Goal: Task Accomplishment & Management: Complete application form

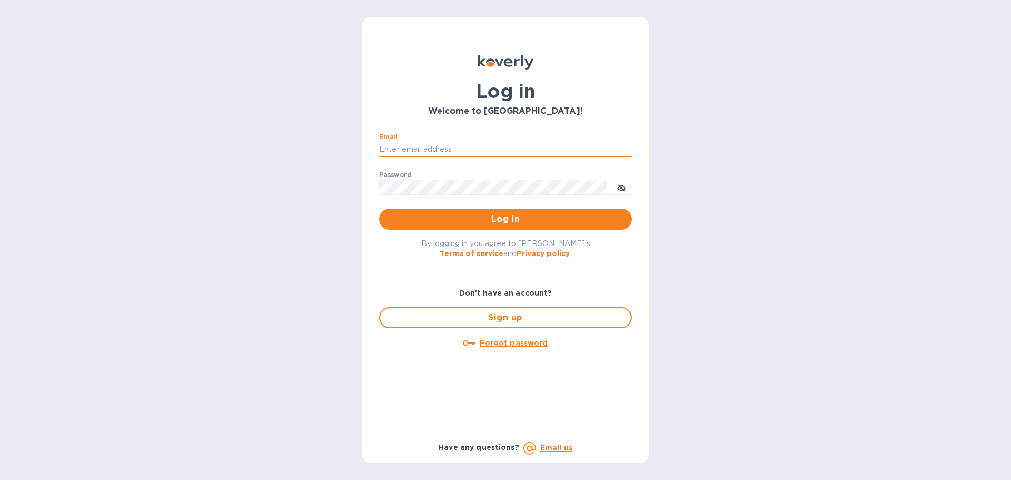
click at [468, 152] on input "Email" at bounding box center [505, 150] width 253 height 16
click at [482, 148] on input "Email" at bounding box center [502, 150] width 253 height 16
type input "[EMAIL_ADDRESS][DOMAIN_NAME]"
click at [376, 209] on button "Log in" at bounding box center [502, 219] width 253 height 21
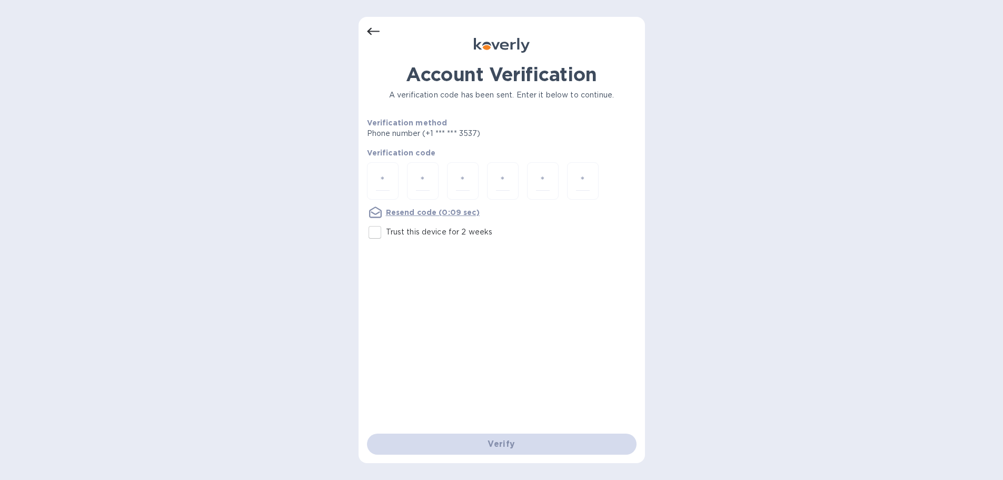
click at [376, 233] on input "Trust this device for 2 weeks" at bounding box center [375, 232] width 22 height 22
checkbox input "true"
click at [383, 180] on input "number" at bounding box center [383, 180] width 14 height 19
paste input "6"
type input "6"
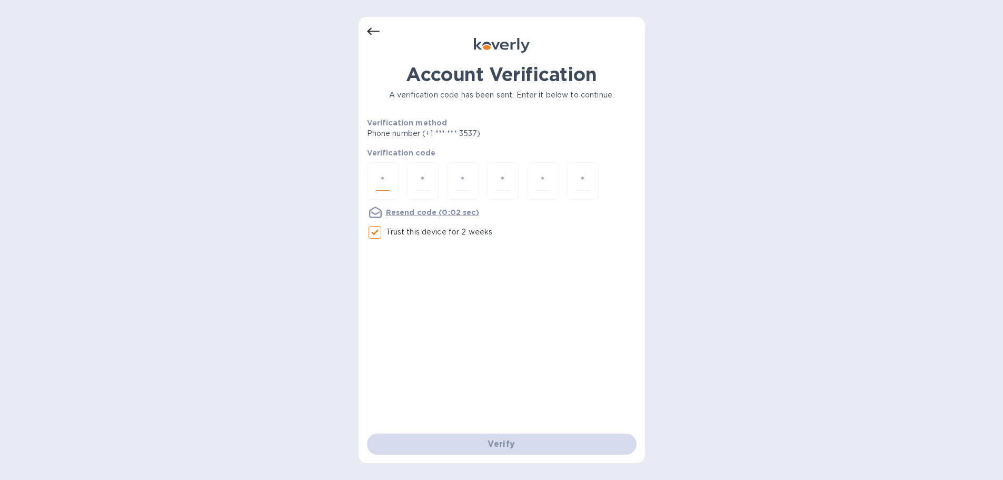
type input "1"
type input "2"
type input "6"
type input "9"
type input "3"
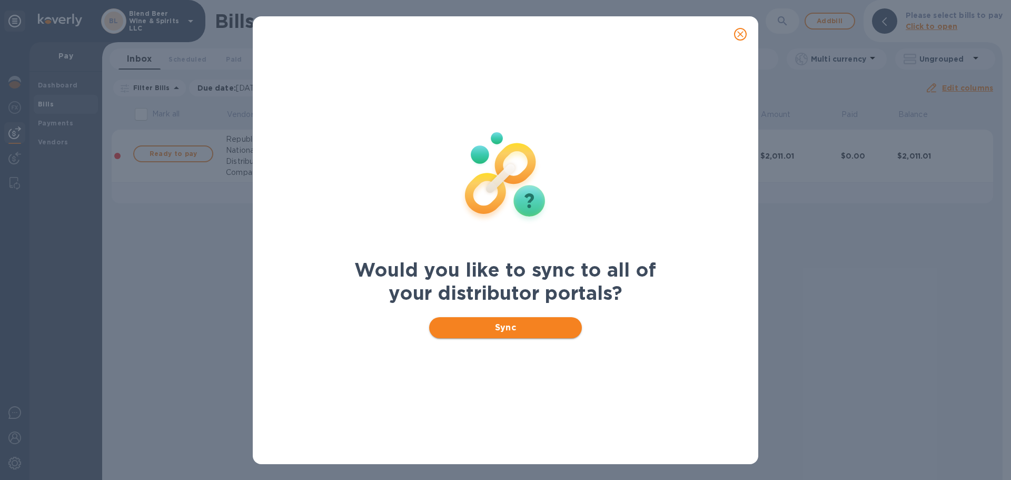
click at [483, 318] on button "Sync" at bounding box center [505, 327] width 153 height 21
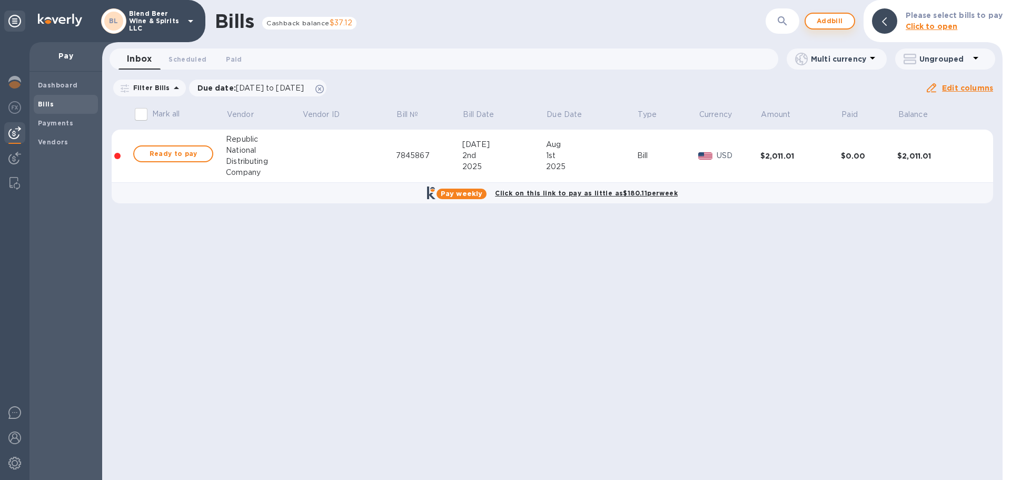
click at [838, 19] on span "Add bill" at bounding box center [830, 21] width 32 height 13
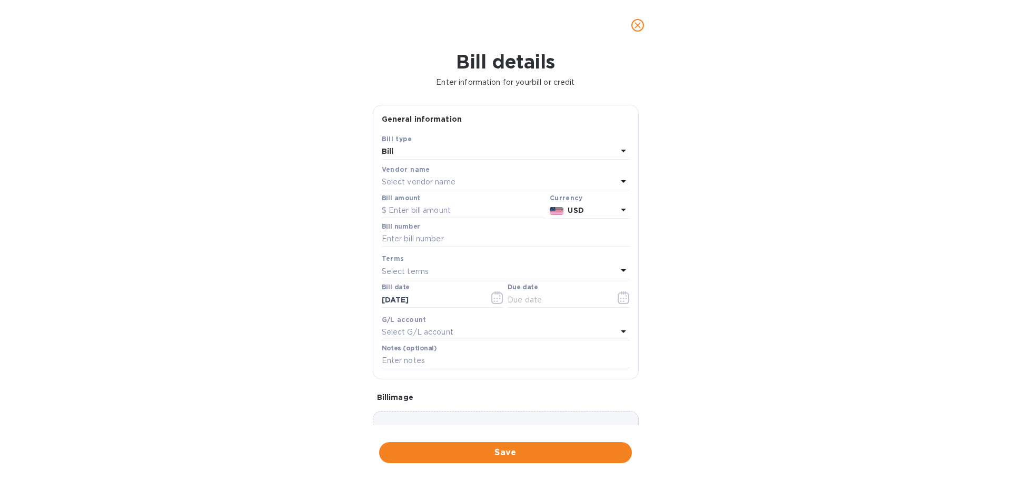
click at [427, 182] on p "Select vendor name" at bounding box center [419, 181] width 74 height 11
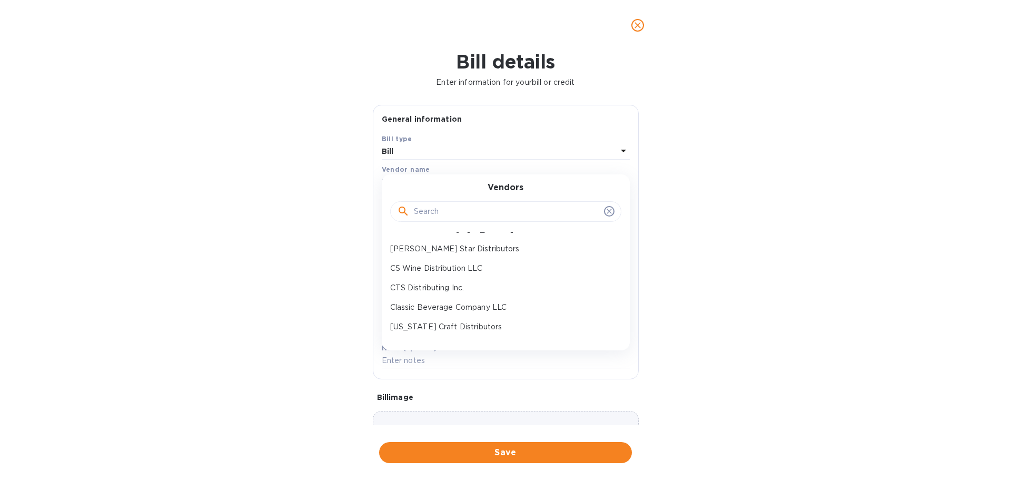
scroll to position [44, 0]
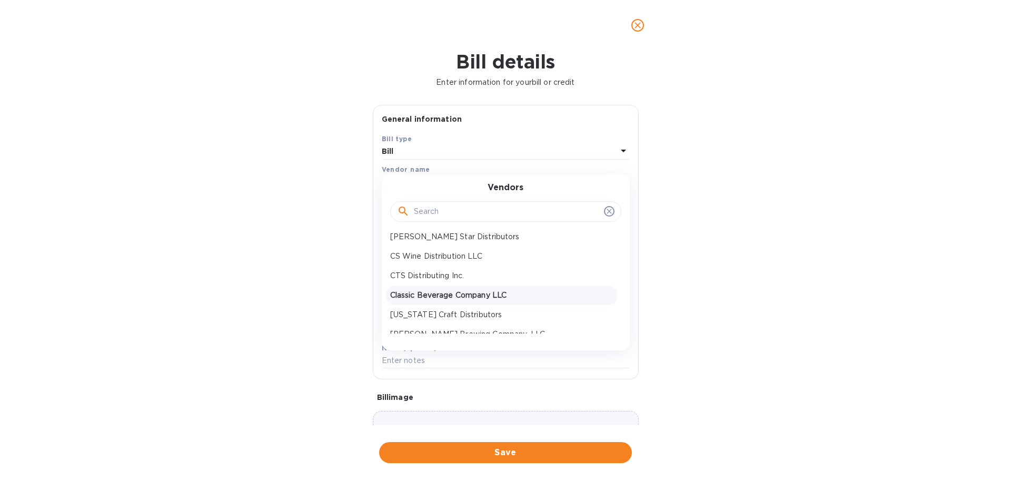
click at [421, 295] on p "Classic Beverage Company LLC" at bounding box center [501, 295] width 223 height 11
type input "[DATE]"
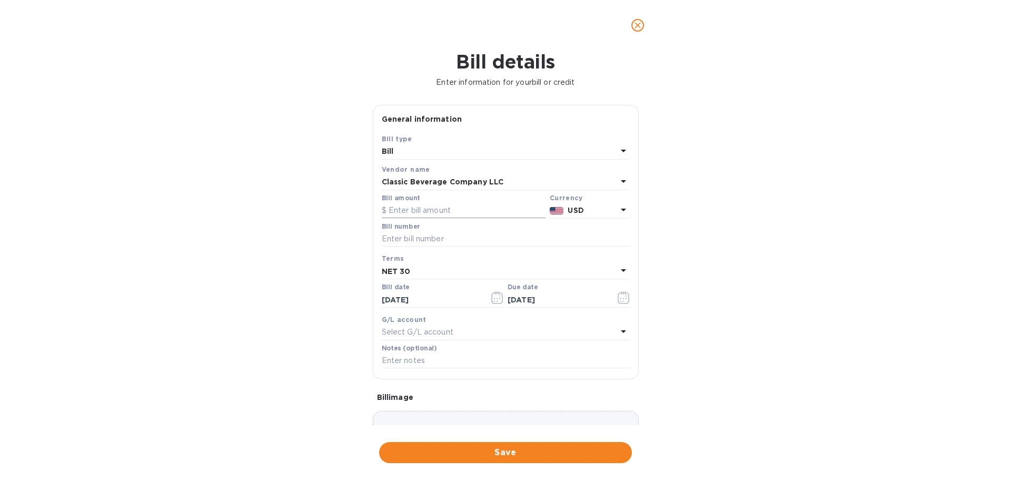
click at [432, 206] on input "text" at bounding box center [464, 211] width 164 height 16
type input "524.68"
click at [510, 240] on input "text" at bounding box center [506, 239] width 248 height 16
type input "1971584"
click at [492, 304] on icon "button" at bounding box center [497, 297] width 12 height 13
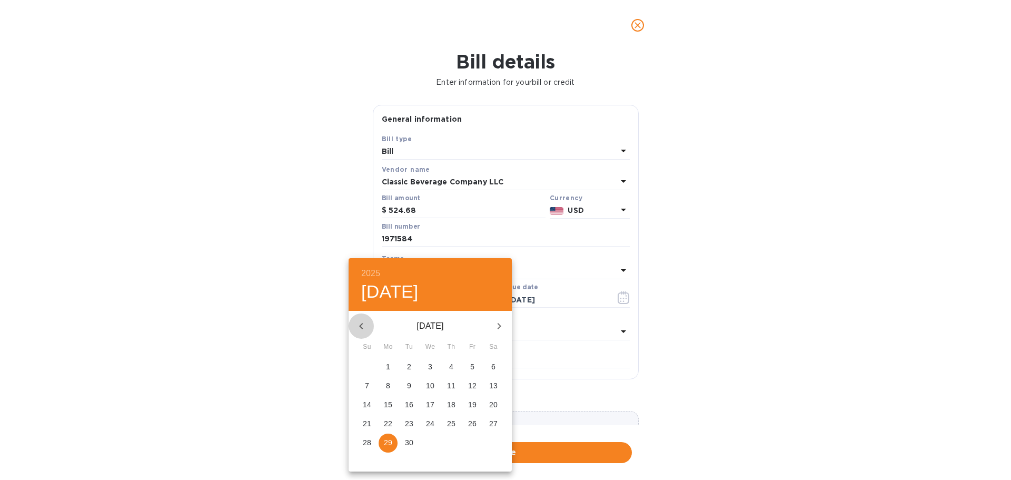
click at [353, 327] on button "button" at bounding box center [361, 325] width 25 height 25
click at [469, 444] on p "29" at bounding box center [472, 442] width 8 height 11
type input "[DATE]"
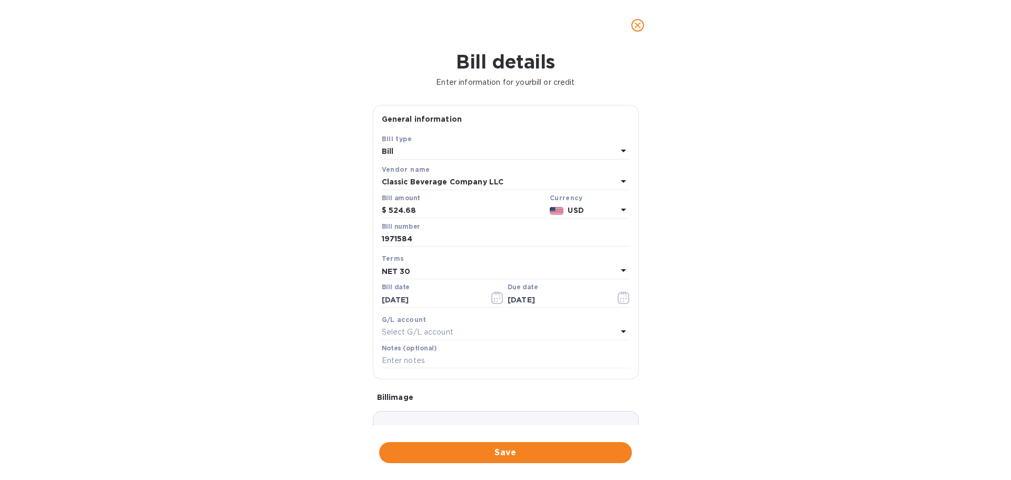
click at [458, 276] on div "NET 30" at bounding box center [499, 271] width 235 height 15
click at [456, 330] on p "NET 30" at bounding box center [501, 331] width 223 height 11
type input "[DATE]"
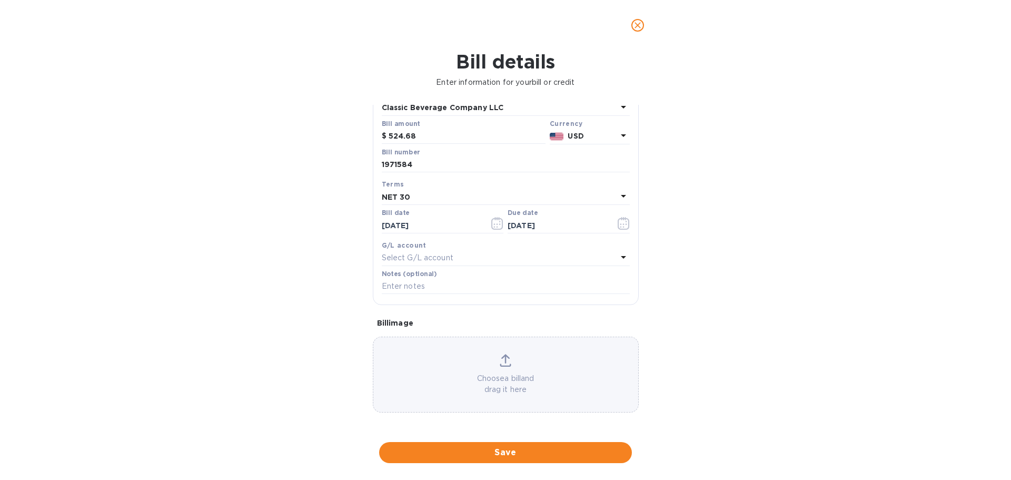
click at [497, 383] on p "Choose a bill and drag it here" at bounding box center [505, 384] width 265 height 22
click at [555, 448] on span "Save" at bounding box center [506, 452] width 236 height 13
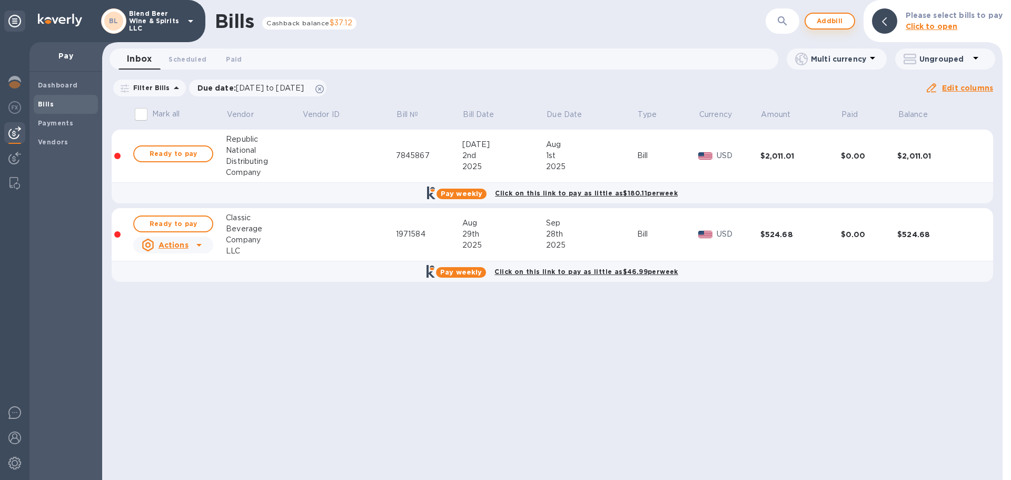
click at [837, 22] on span "Add bill" at bounding box center [830, 21] width 32 height 13
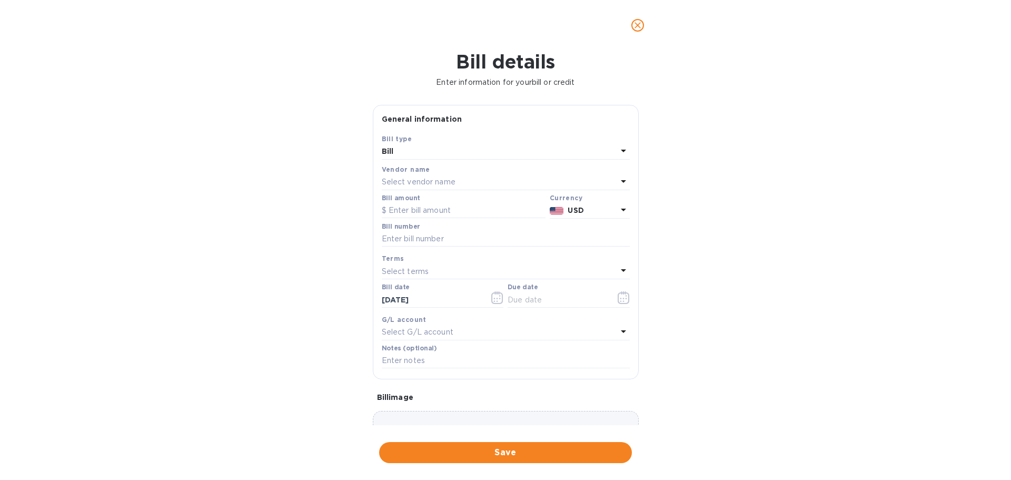
click at [489, 184] on div "Select vendor name" at bounding box center [499, 182] width 235 height 15
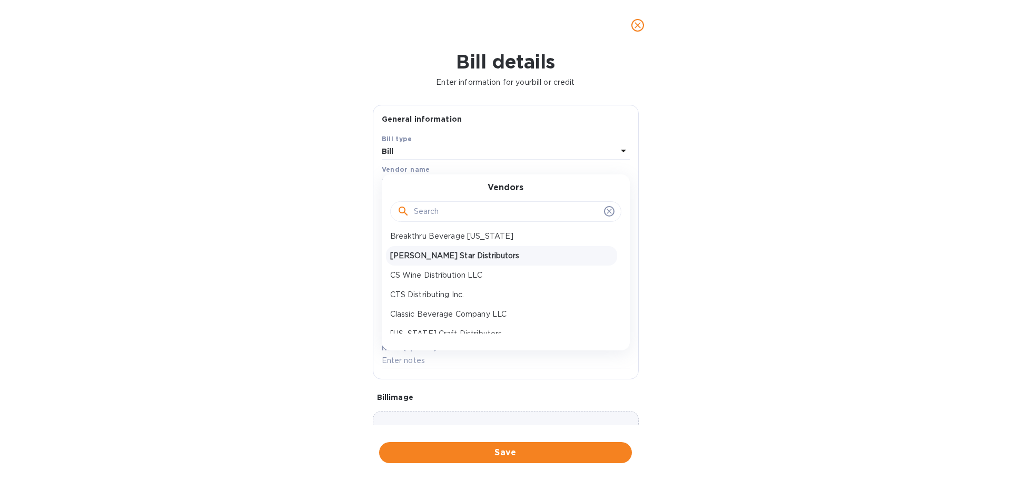
scroll to position [27, 0]
click at [457, 308] on p "Classic Beverage Company LLC" at bounding box center [501, 312] width 223 height 11
type input "[DATE]"
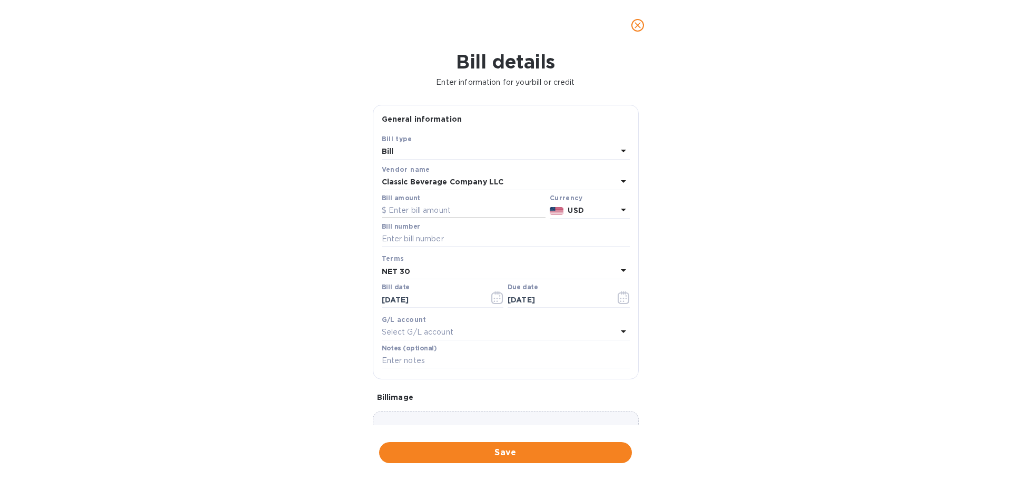
click at [454, 212] on input "text" at bounding box center [464, 211] width 164 height 16
type input "179.08"
click at [453, 241] on input "text" at bounding box center [506, 239] width 248 height 16
type input "19715856"
click at [492, 297] on icon "button" at bounding box center [497, 297] width 12 height 13
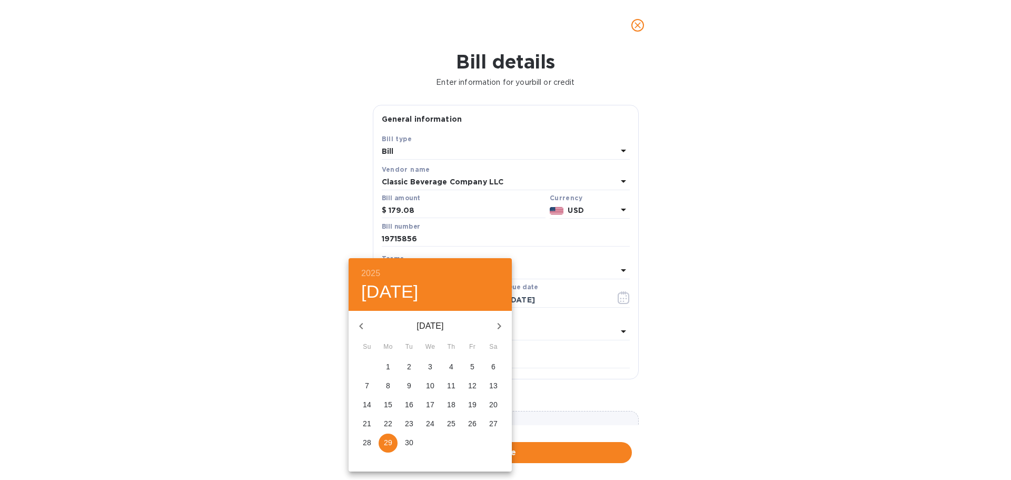
click at [360, 327] on icon "button" at bounding box center [361, 326] width 4 height 6
click at [476, 442] on p "29" at bounding box center [472, 442] width 8 height 11
type input "[DATE]"
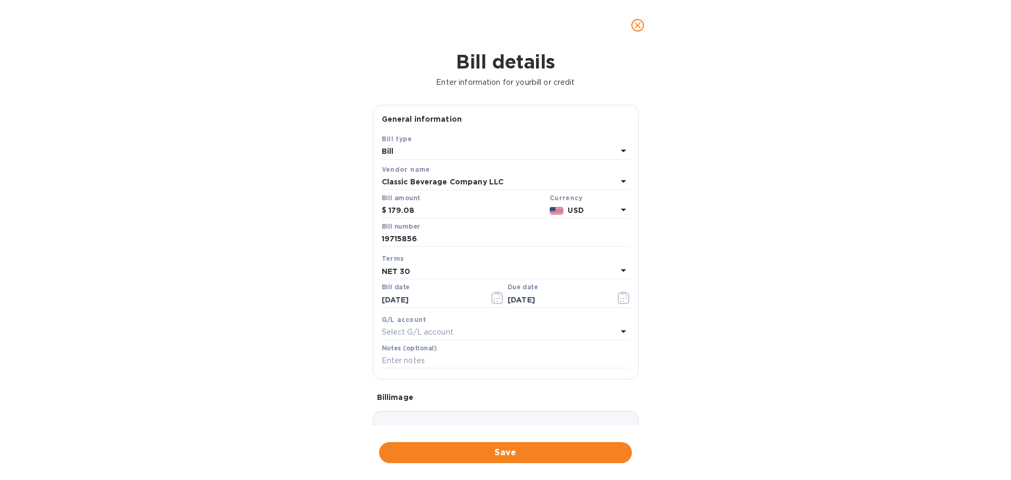
click at [457, 267] on div "NET 30" at bounding box center [499, 271] width 235 height 15
click at [447, 337] on p "NET 30" at bounding box center [501, 331] width 223 height 11
type input "[DATE]"
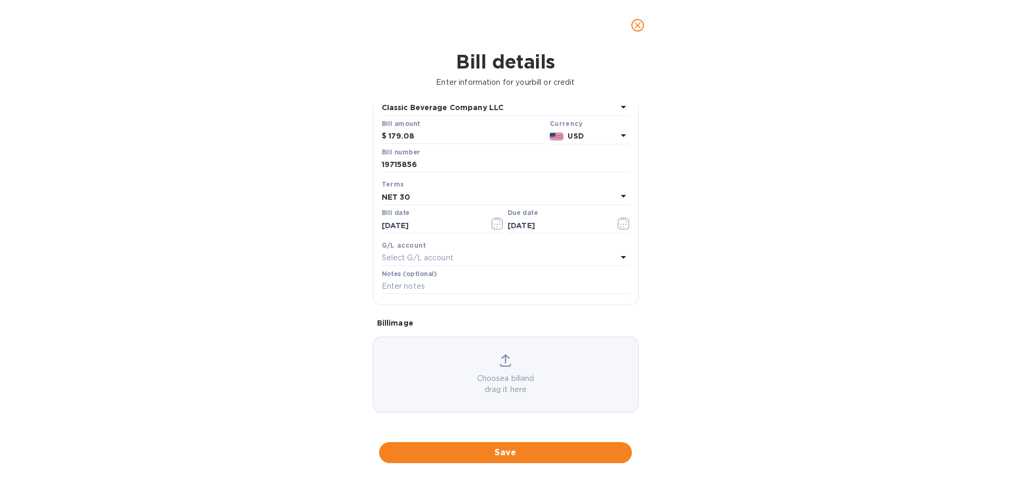
click at [476, 362] on div "Choose a bill and drag it here" at bounding box center [505, 374] width 265 height 41
click at [481, 377] on p "Choose a bill and drag it here" at bounding box center [505, 384] width 265 height 22
click at [575, 345] on div "Choose a bill and drag it here" at bounding box center [506, 375] width 266 height 76
click at [542, 457] on span "Save" at bounding box center [506, 452] width 236 height 13
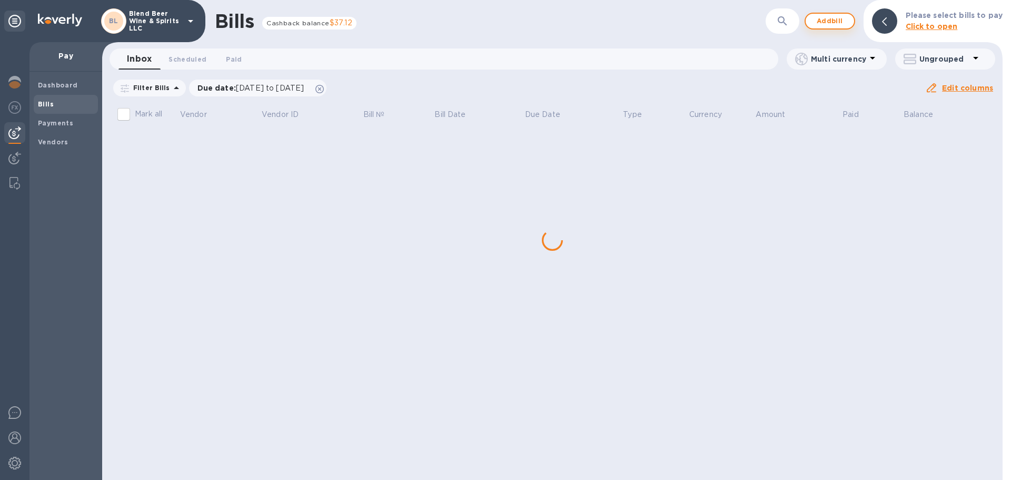
click at [833, 21] on span "Add bill" at bounding box center [830, 21] width 32 height 13
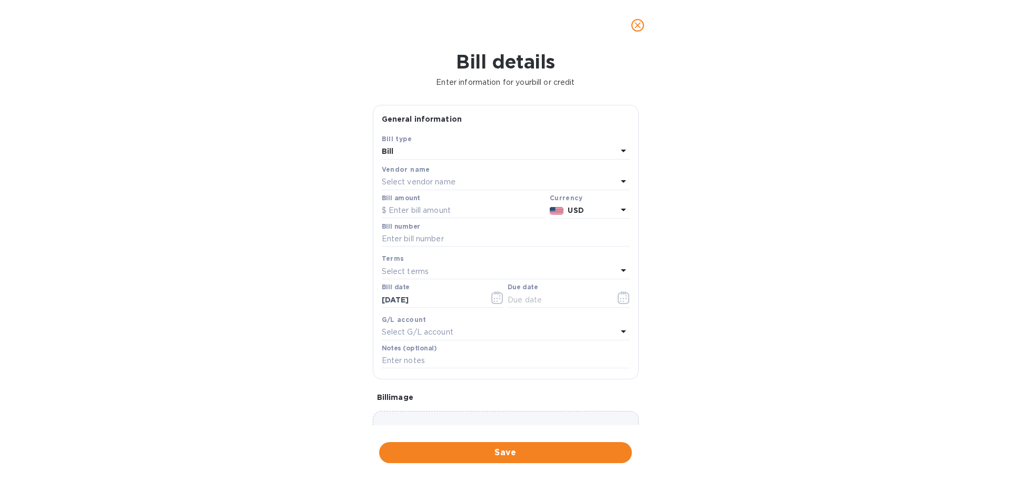
click at [395, 178] on p "Select vendor name" at bounding box center [419, 181] width 74 height 11
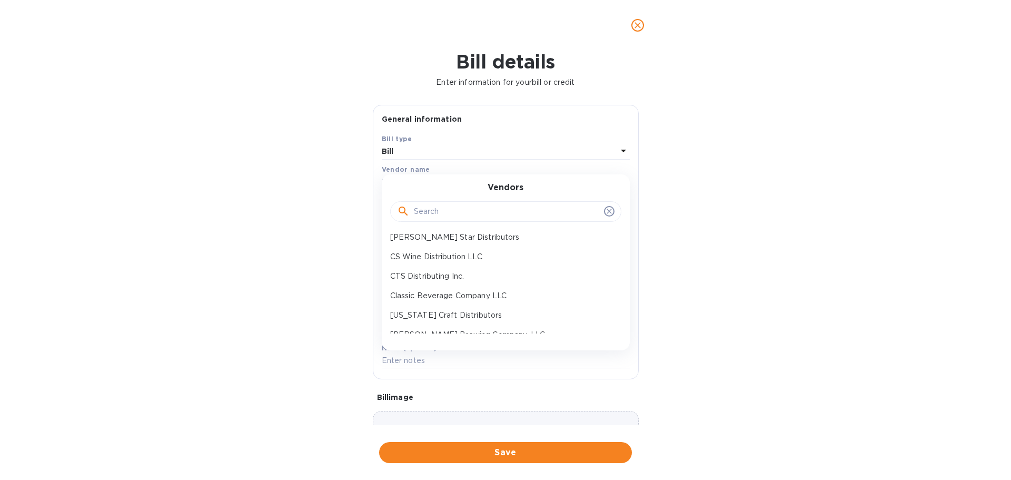
scroll to position [50, 0]
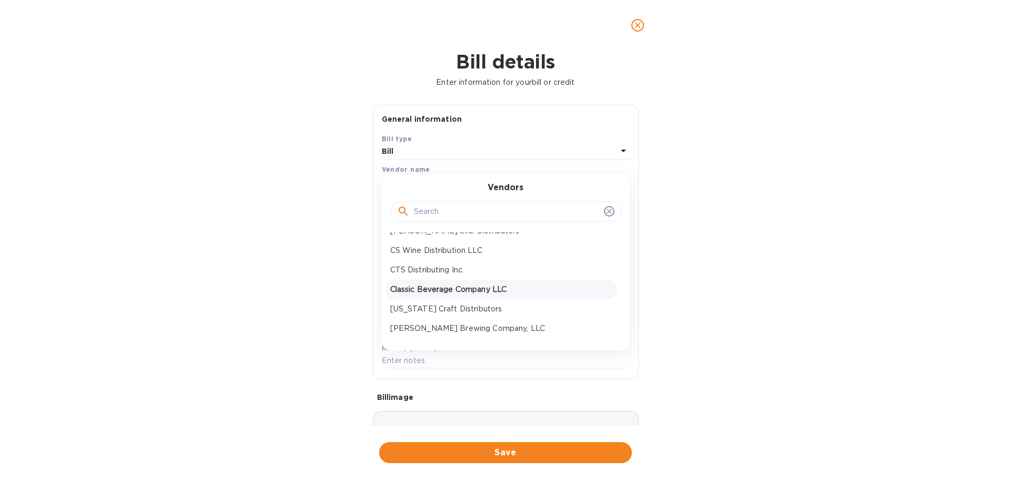
click at [456, 287] on p "Classic Beverage Company LLC" at bounding box center [501, 289] width 223 height 11
type input "[DATE]"
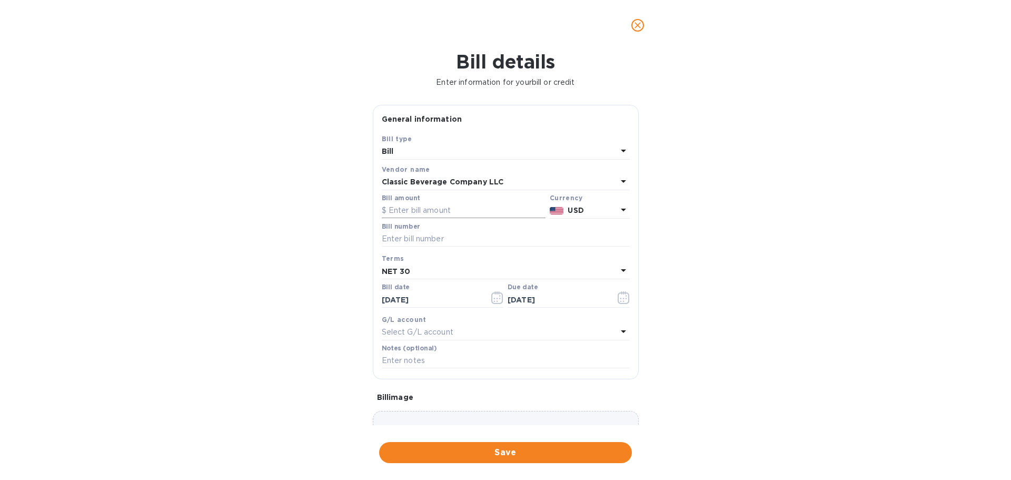
click at [465, 214] on input "text" at bounding box center [464, 211] width 164 height 16
type input "680.56"
click at [465, 238] on input "text" at bounding box center [506, 239] width 248 height 16
type input "1971583"
click at [493, 296] on icon "button" at bounding box center [497, 297] width 12 height 13
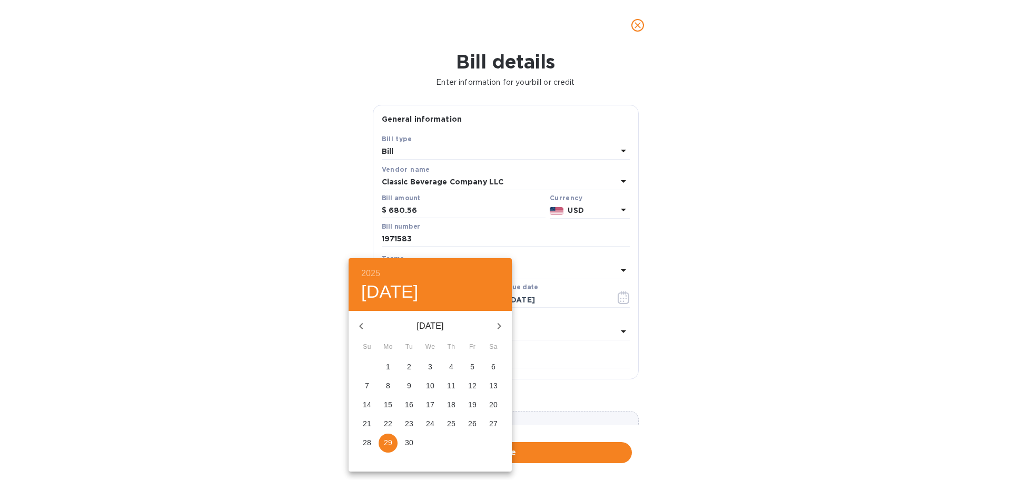
click at [370, 326] on button "button" at bounding box center [361, 325] width 25 height 25
click at [473, 439] on p "29" at bounding box center [472, 442] width 8 height 11
type input "[DATE]"
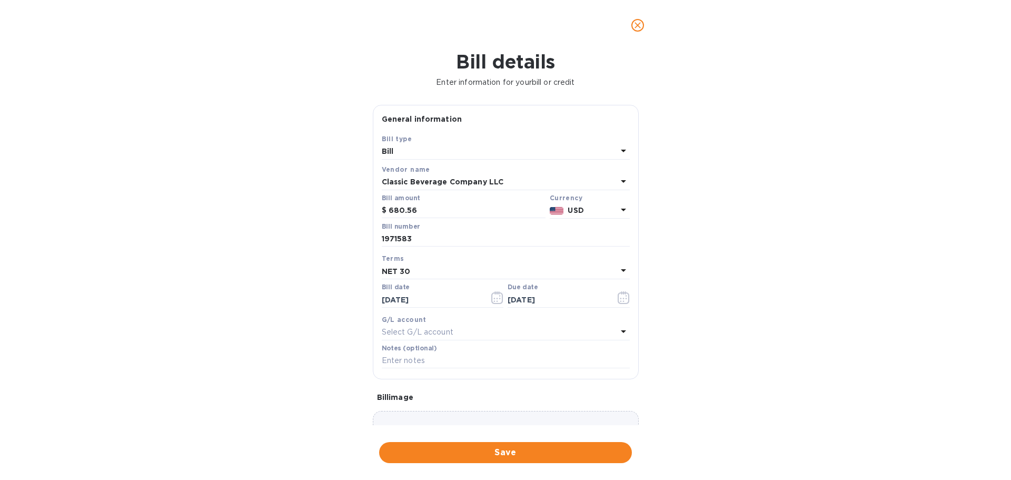
click at [500, 269] on div "NET 30" at bounding box center [499, 271] width 235 height 15
click at [479, 333] on p "NET 30" at bounding box center [501, 331] width 223 height 11
type input "[DATE]"
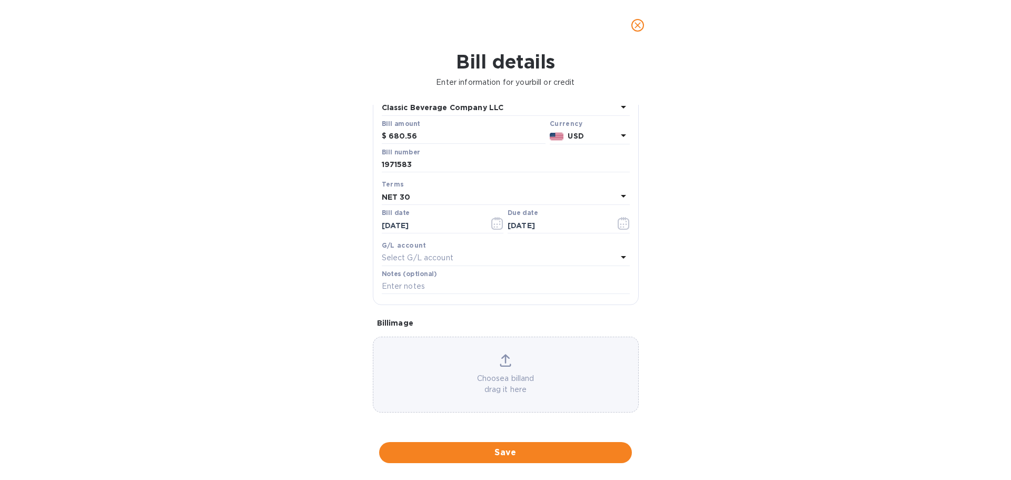
click at [500, 366] on icon at bounding box center [505, 365] width 11 height 3
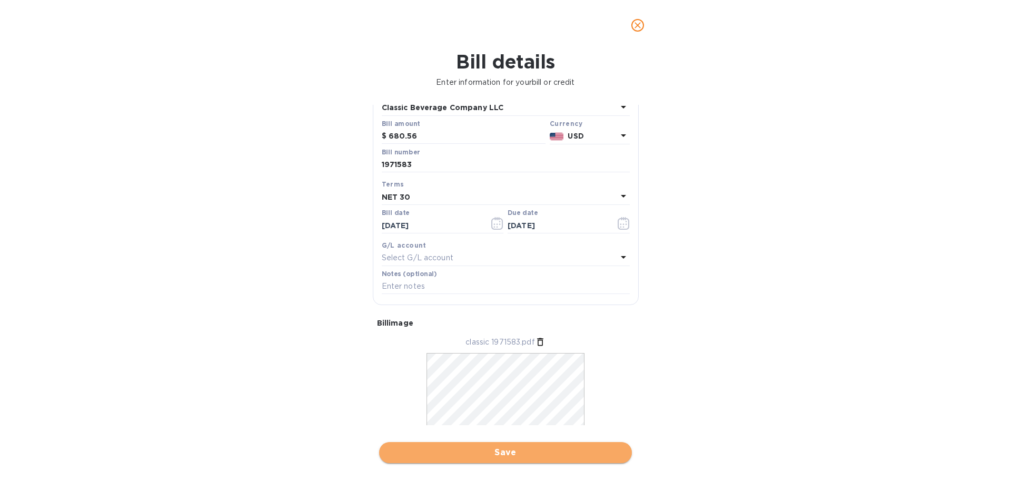
click at [612, 452] on span "Save" at bounding box center [506, 452] width 236 height 13
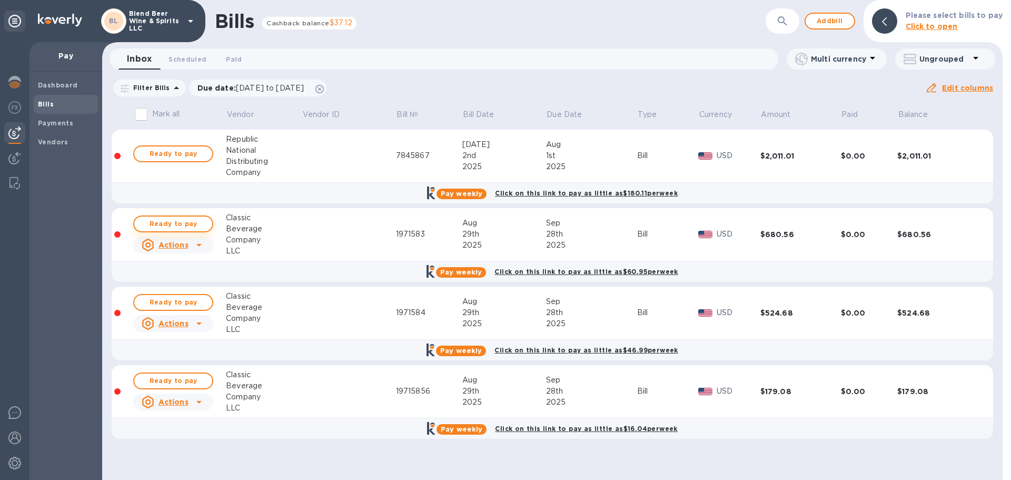
click at [186, 223] on span "Ready to pay" at bounding box center [173, 224] width 61 height 13
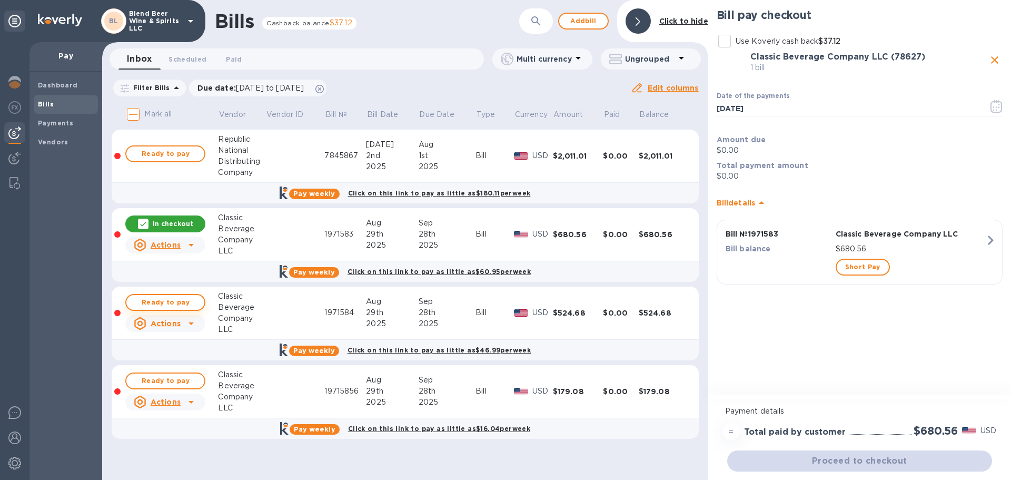
click at [179, 304] on span "Ready to pay" at bounding box center [165, 302] width 61 height 13
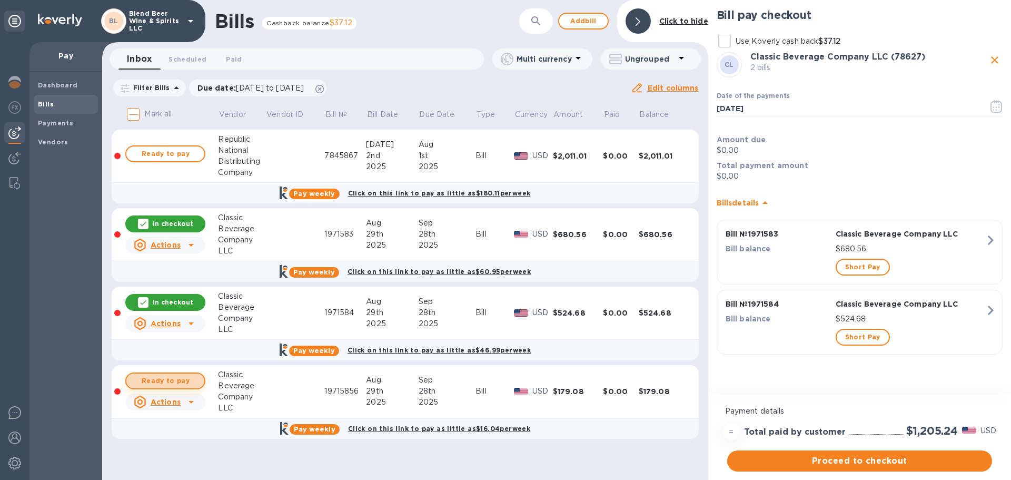
click at [180, 384] on span "Ready to pay" at bounding box center [165, 380] width 61 height 13
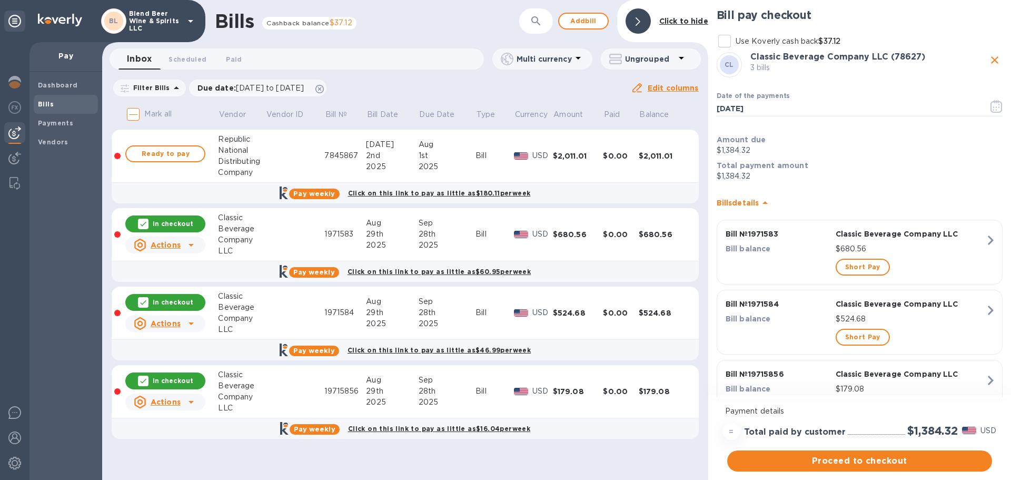
scroll to position [50, 0]
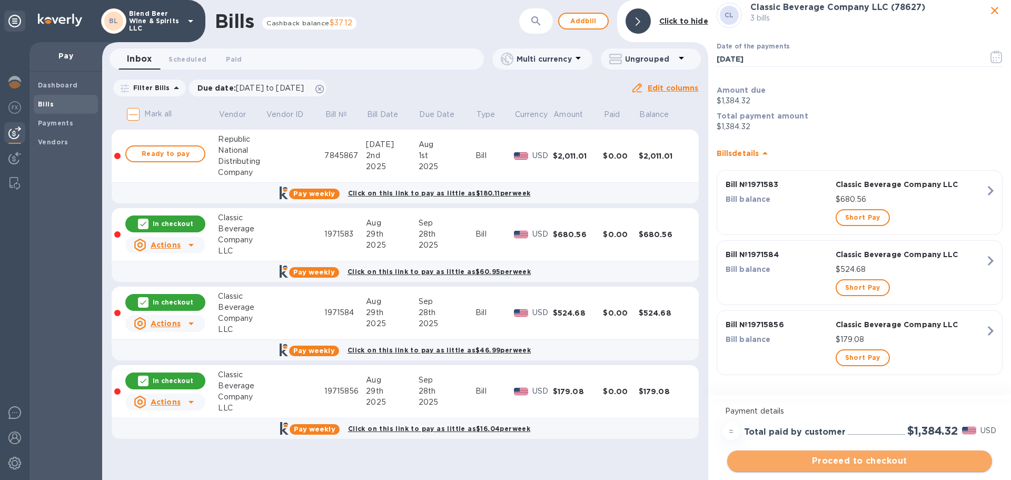
click at [852, 465] on span "Proceed to checkout" at bounding box center [860, 461] width 248 height 13
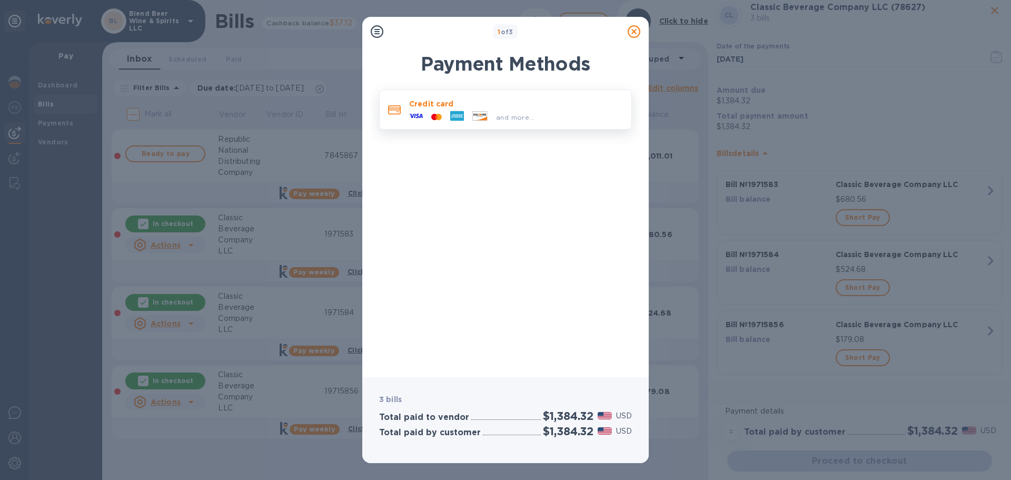
click at [500, 121] on span "and more..." at bounding box center [515, 117] width 38 height 8
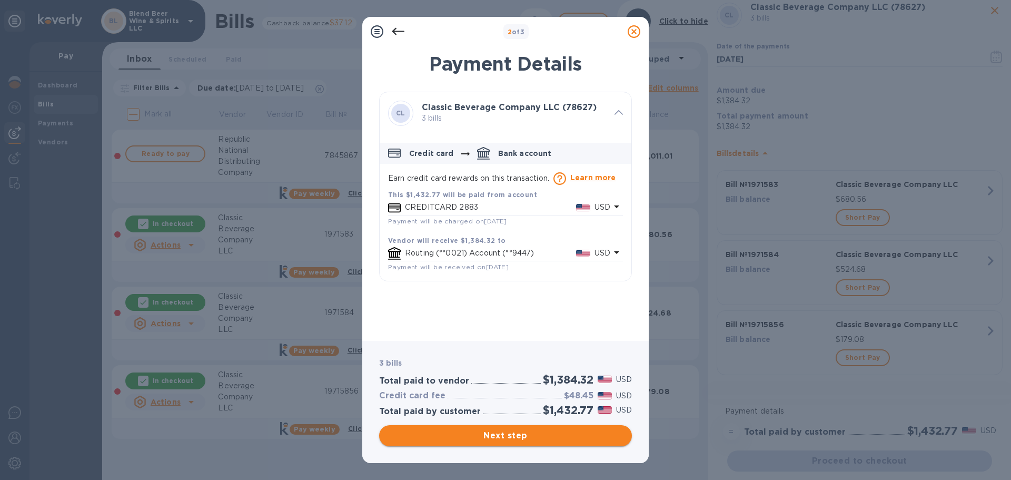
click at [548, 438] on span "Next step" at bounding box center [506, 435] width 236 height 13
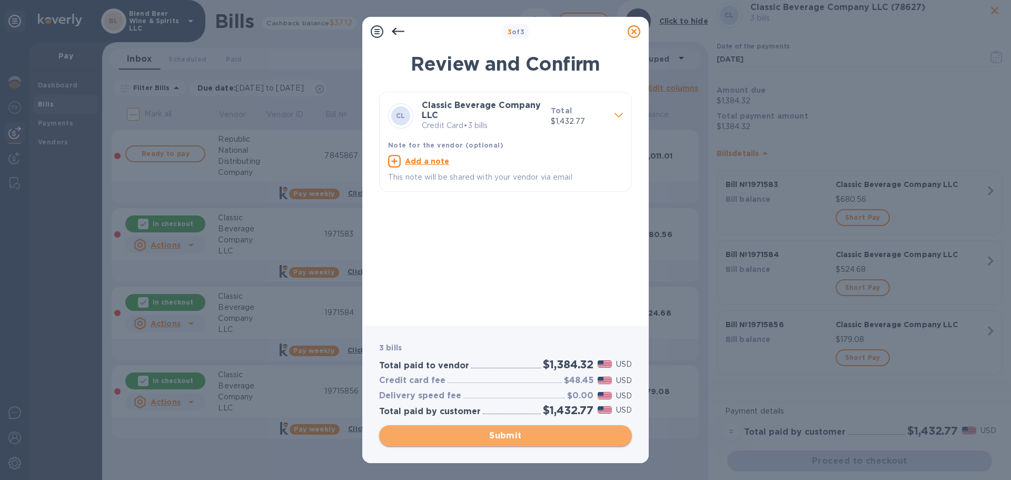
click at [520, 439] on span "Submit" at bounding box center [506, 435] width 236 height 13
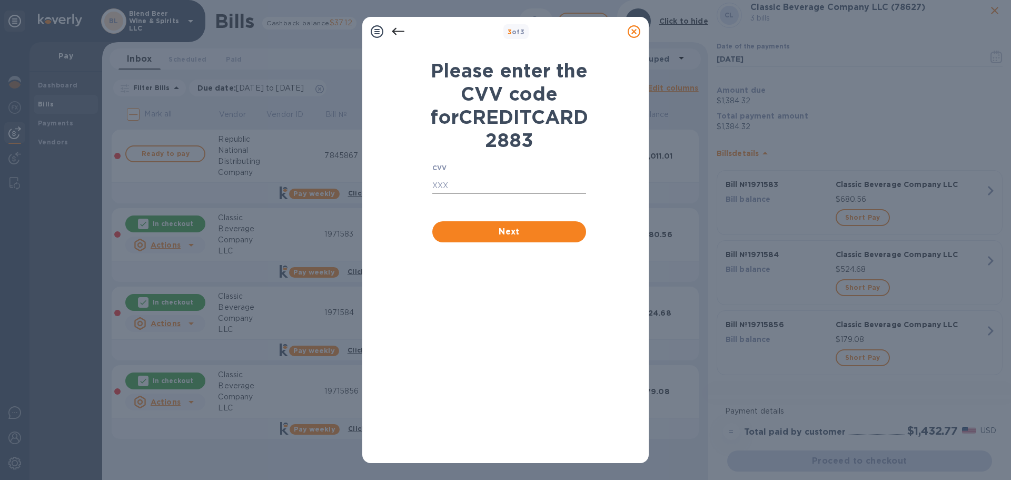
click at [501, 194] on input "text" at bounding box center [509, 186] width 154 height 16
type input "035"
click button "Next" at bounding box center [509, 231] width 154 height 21
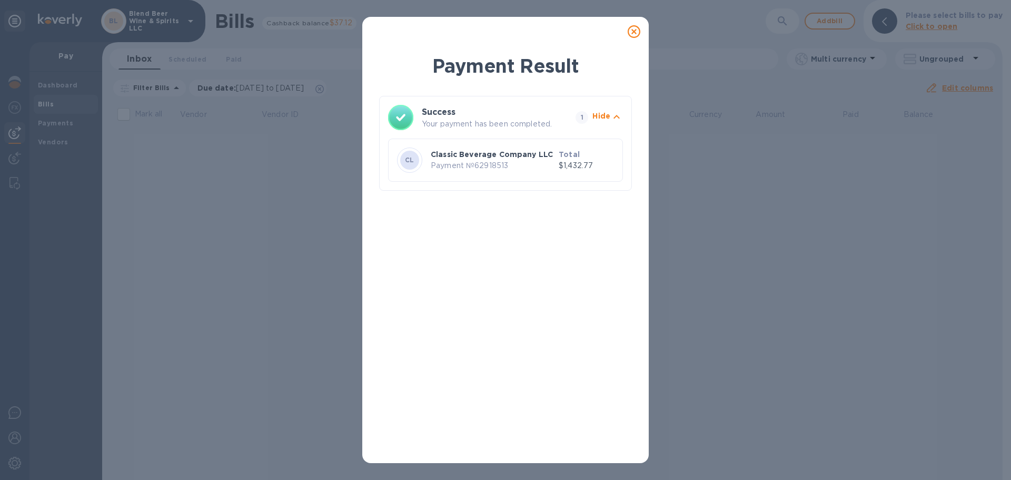
click at [633, 39] on div at bounding box center [634, 31] width 21 height 21
click at [635, 33] on icon at bounding box center [634, 31] width 13 height 13
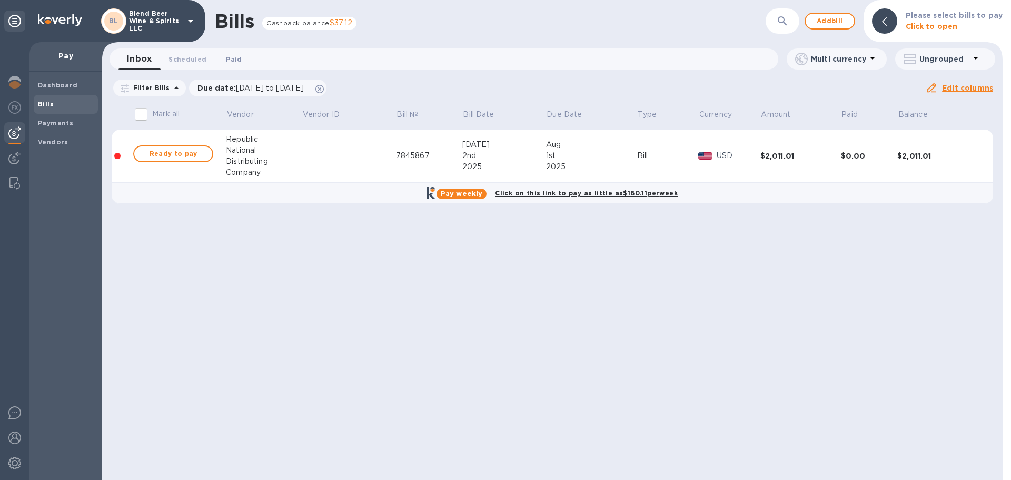
click at [243, 65] on button "Paid 0" at bounding box center [234, 58] width 38 height 21
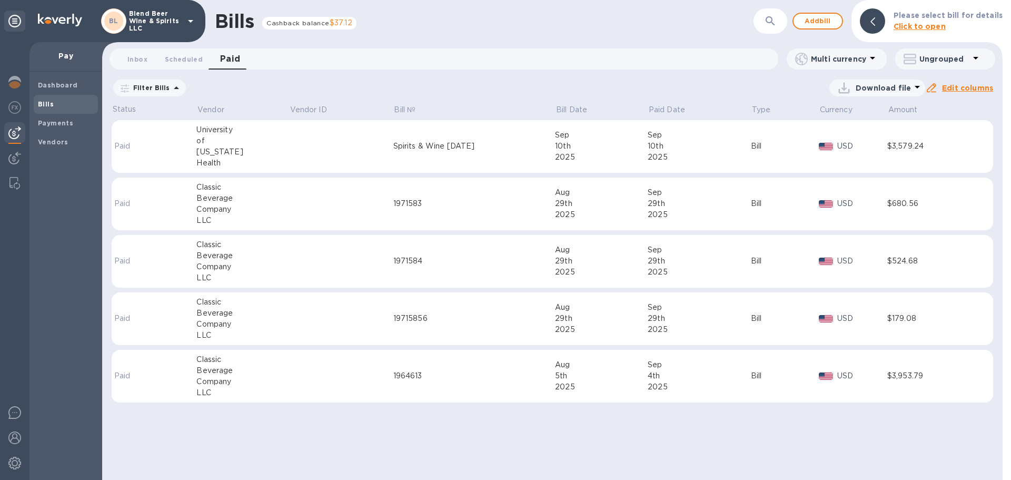
click at [239, 206] on div "Company" at bounding box center [242, 209] width 92 height 11
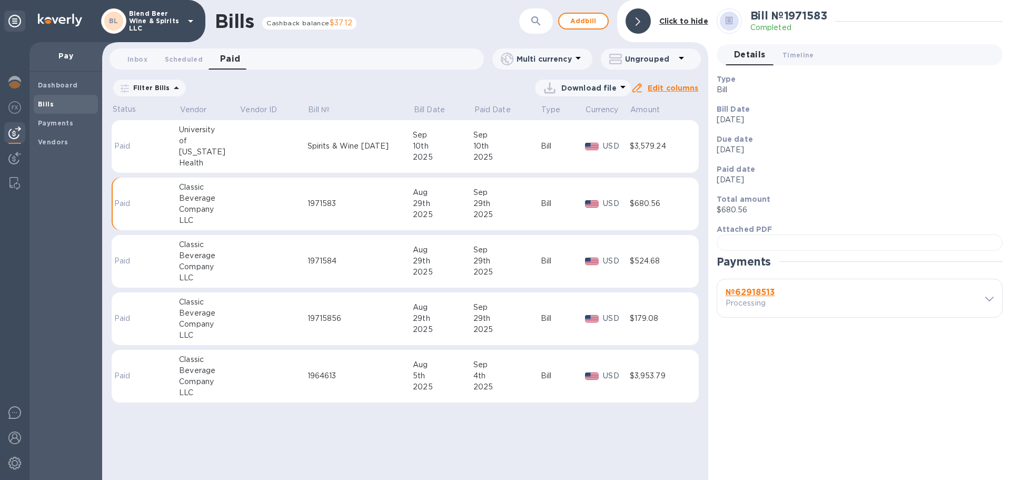
scroll to position [206, 0]
click at [780, 309] on p "Processing" at bounding box center [786, 303] width 121 height 11
click at [978, 303] on div at bounding box center [983, 298] width 22 height 10
click at [985, 301] on icon at bounding box center [989, 299] width 8 height 5
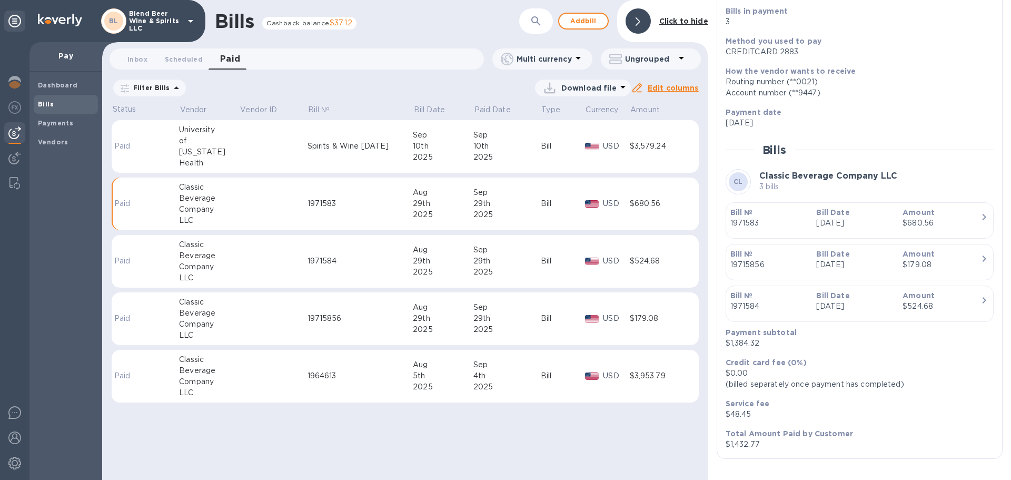
scroll to position [537, 0]
click at [777, 301] on p "Bill №" at bounding box center [770, 295] width 78 height 11
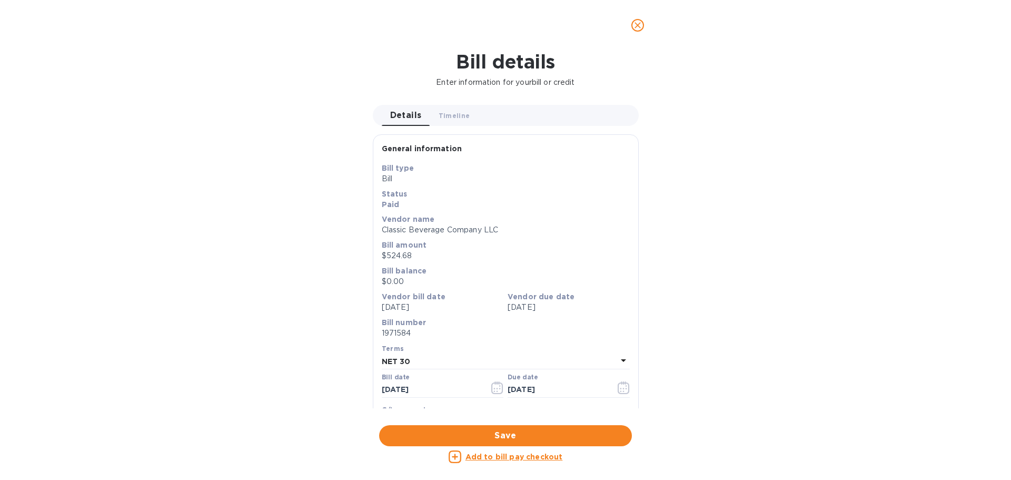
click at [777, 417] on div "Bill details Enter information for your bill or credit Details 0 Timeline 0 Gen…" at bounding box center [505, 265] width 1011 height 429
click at [638, 31] on span "close" at bounding box center [638, 25] width 13 height 13
